Goal: Find specific page/section: Find specific page/section

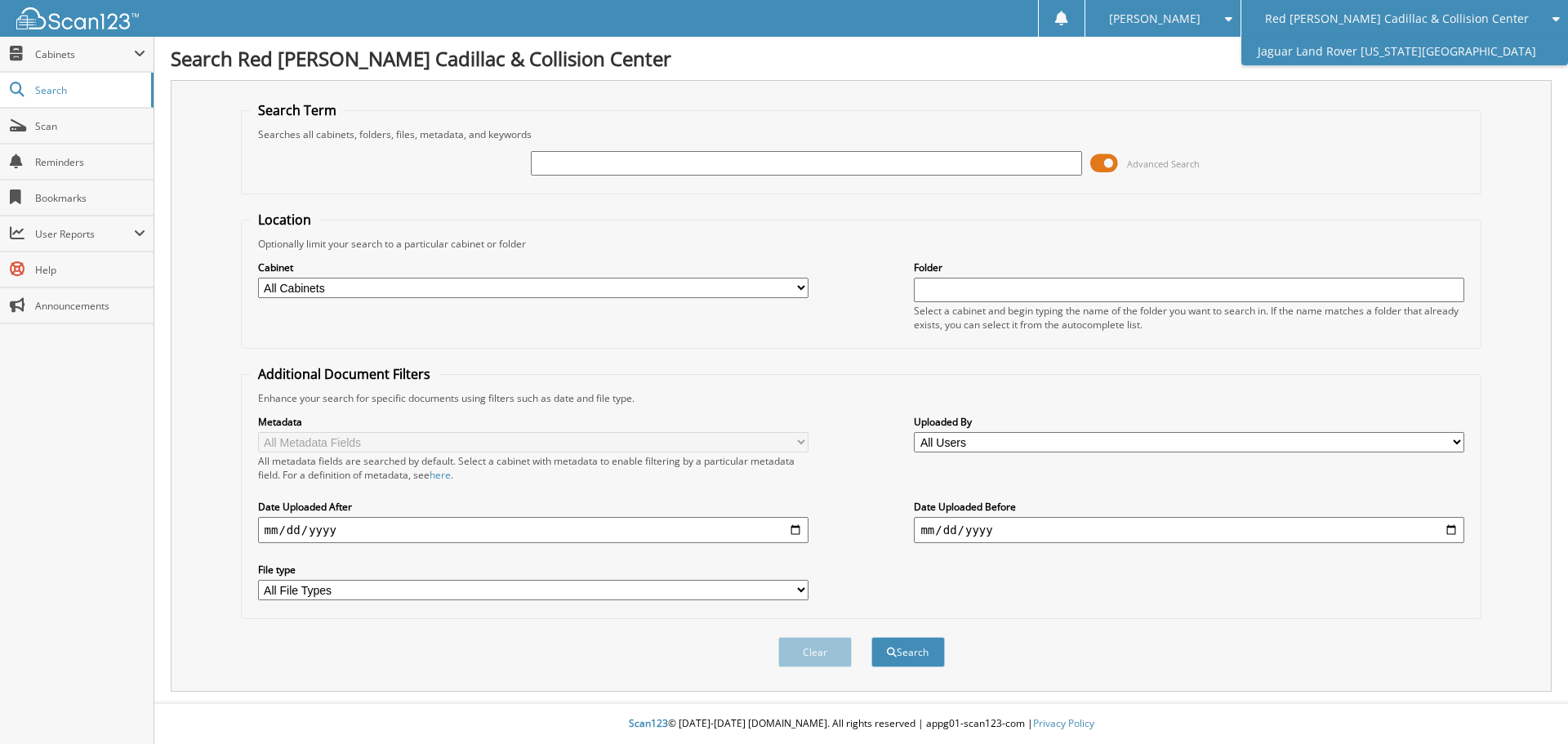
click at [1427, 48] on link "Jaguar Land Rover [US_STATE][GEOGRAPHIC_DATA]" at bounding box center [1405, 51] width 327 height 28
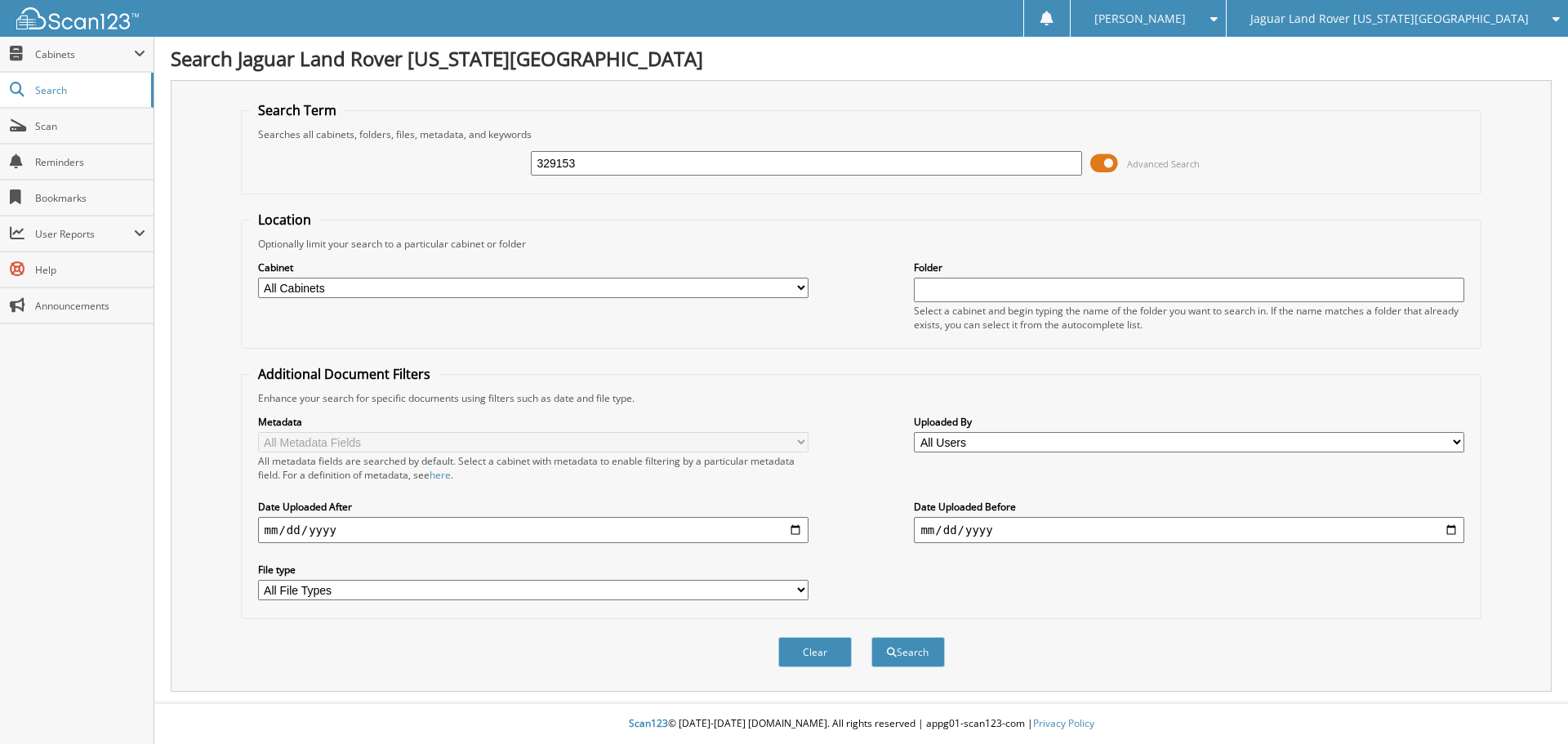
type input "329153"
click at [872, 637] on button "Search" at bounding box center [908, 652] width 73 height 30
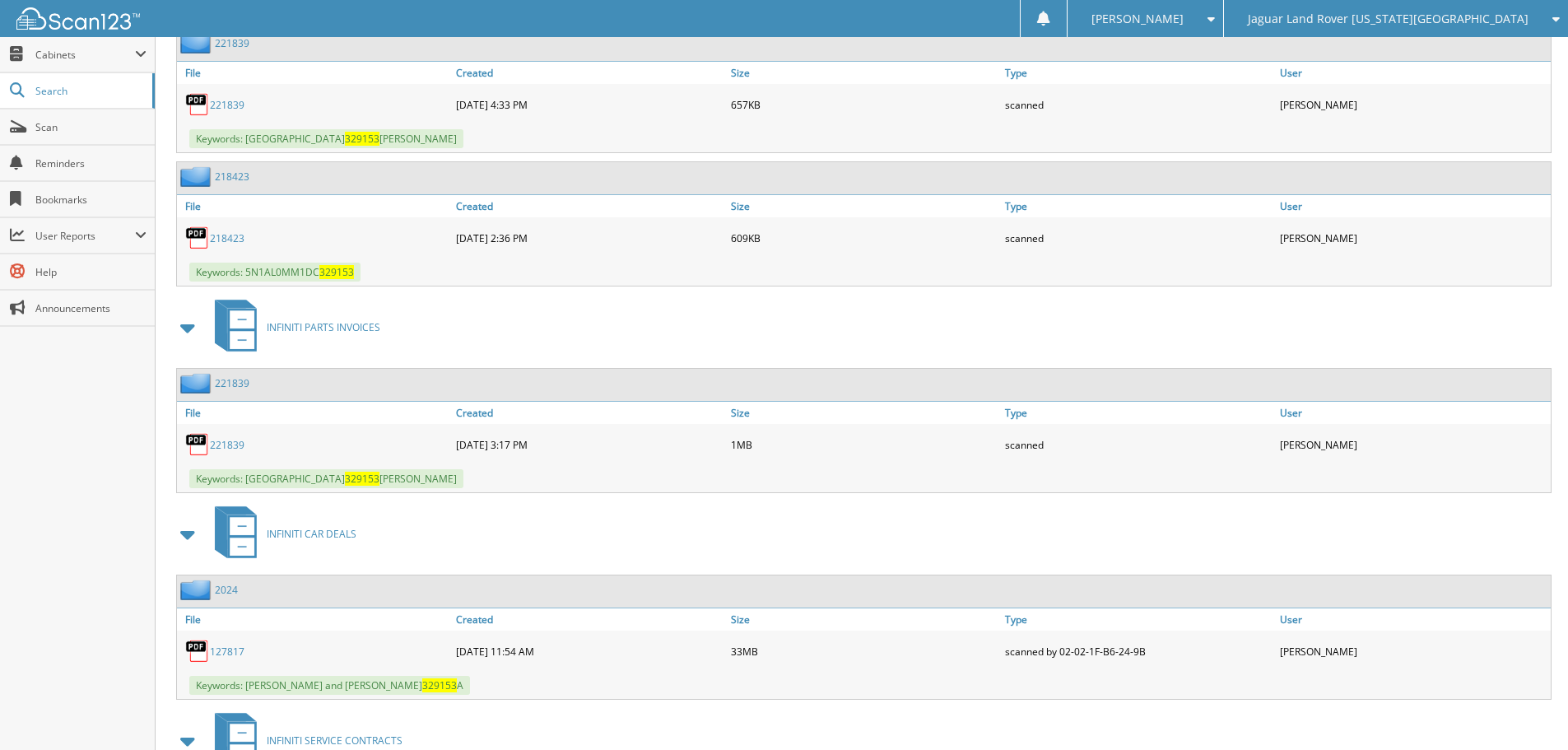
scroll to position [1103, 0]
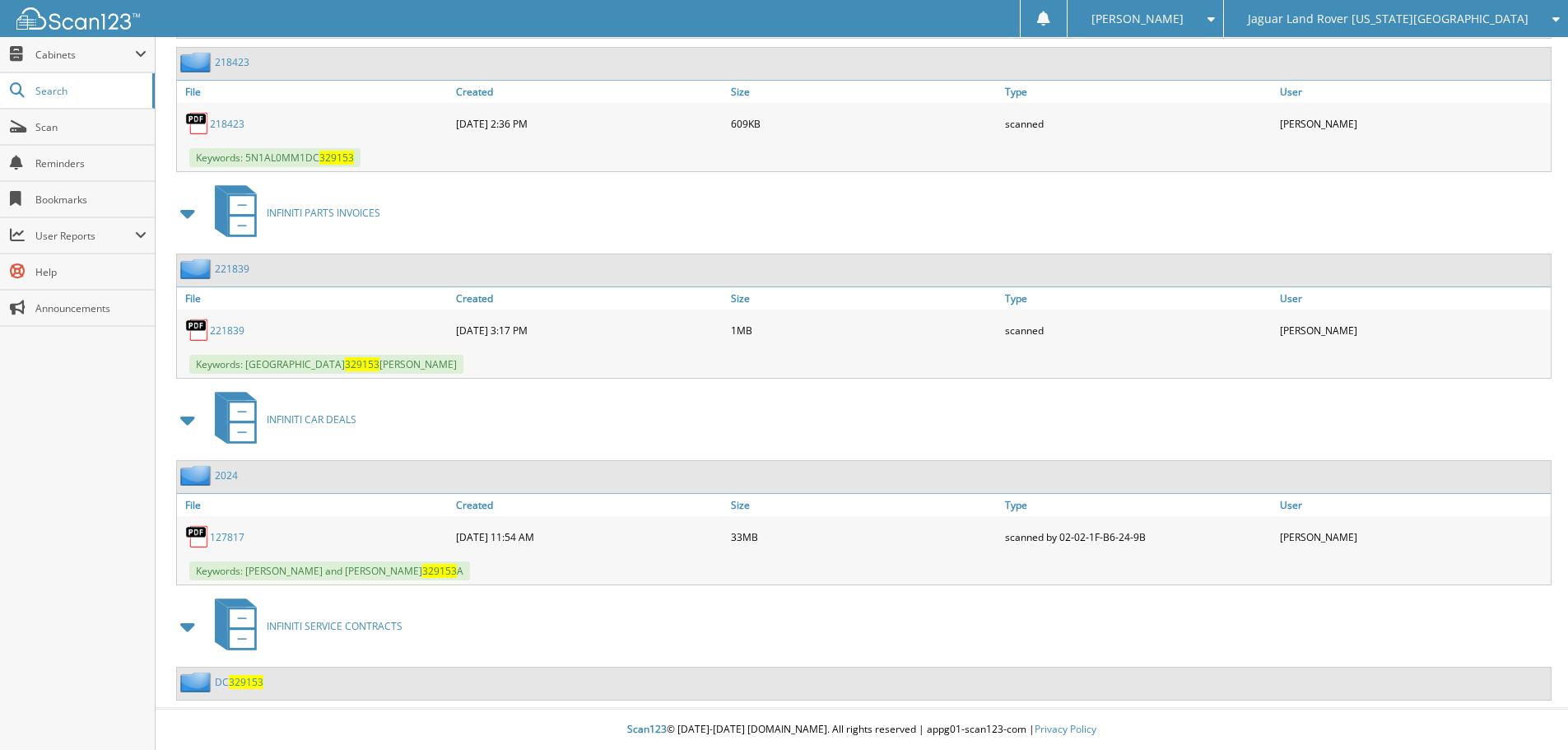
click at [233, 536] on link "127817" at bounding box center [227, 537] width 34 height 14
